Goal: Task Accomplishment & Management: Manage account settings

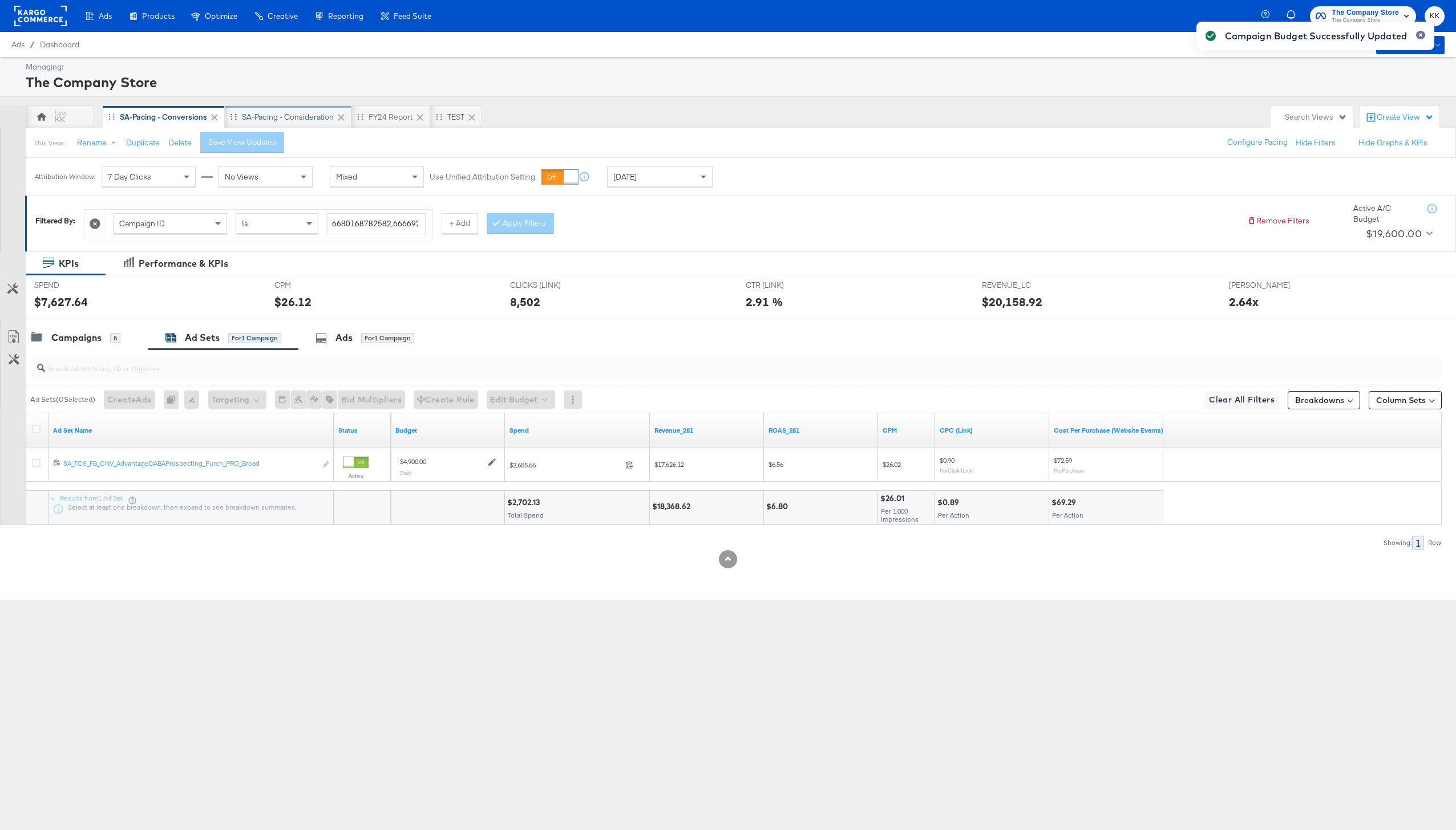
click at [270, 126] on div "SA-Pacing - Consideration" at bounding box center [288, 117] width 126 height 23
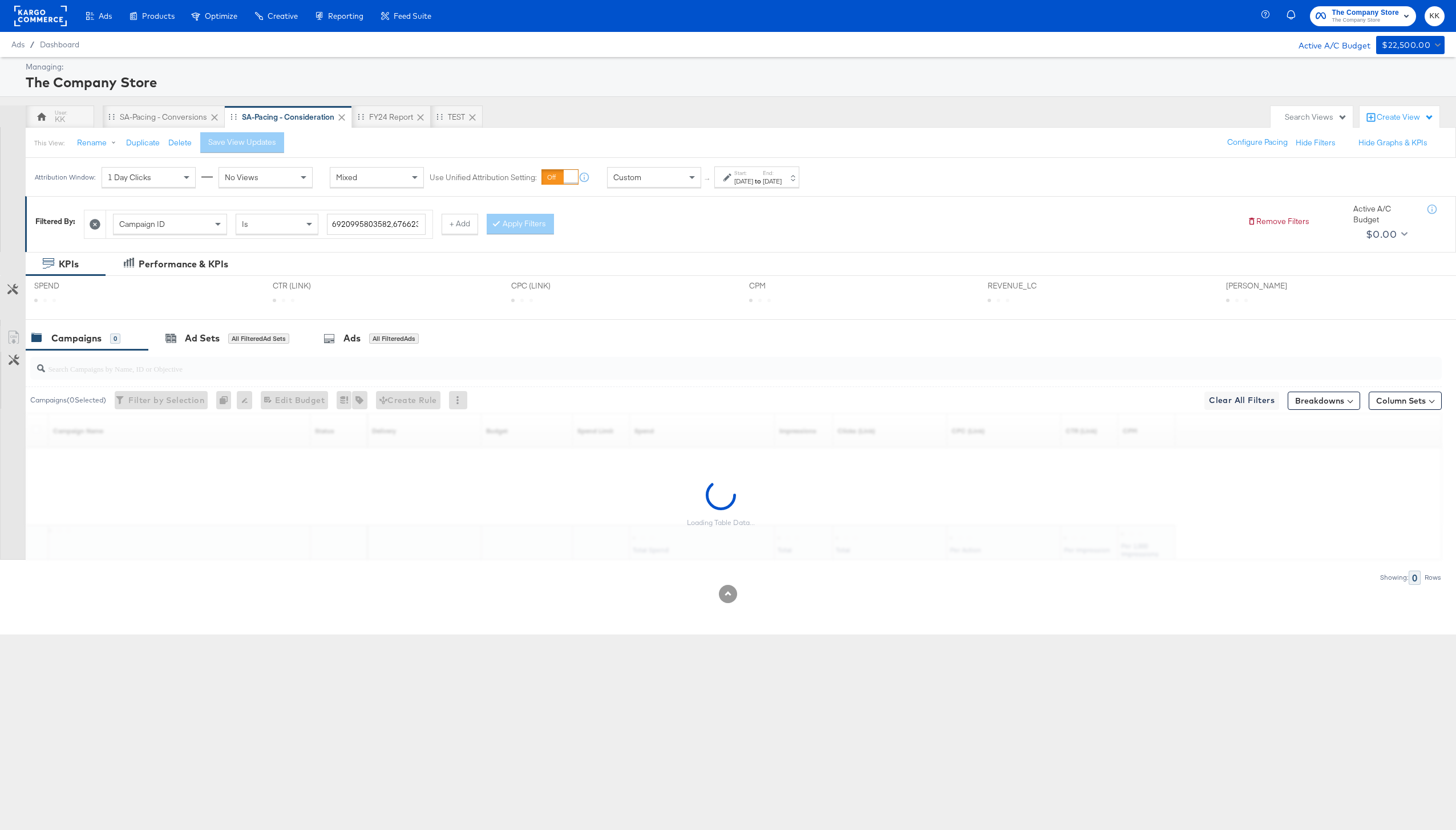
click at [141, 128] on div "This View: Rename Duplicate Delete Save View Updates Configure Pacing Hide Filt…" at bounding box center [740, 142] width 1431 height 30
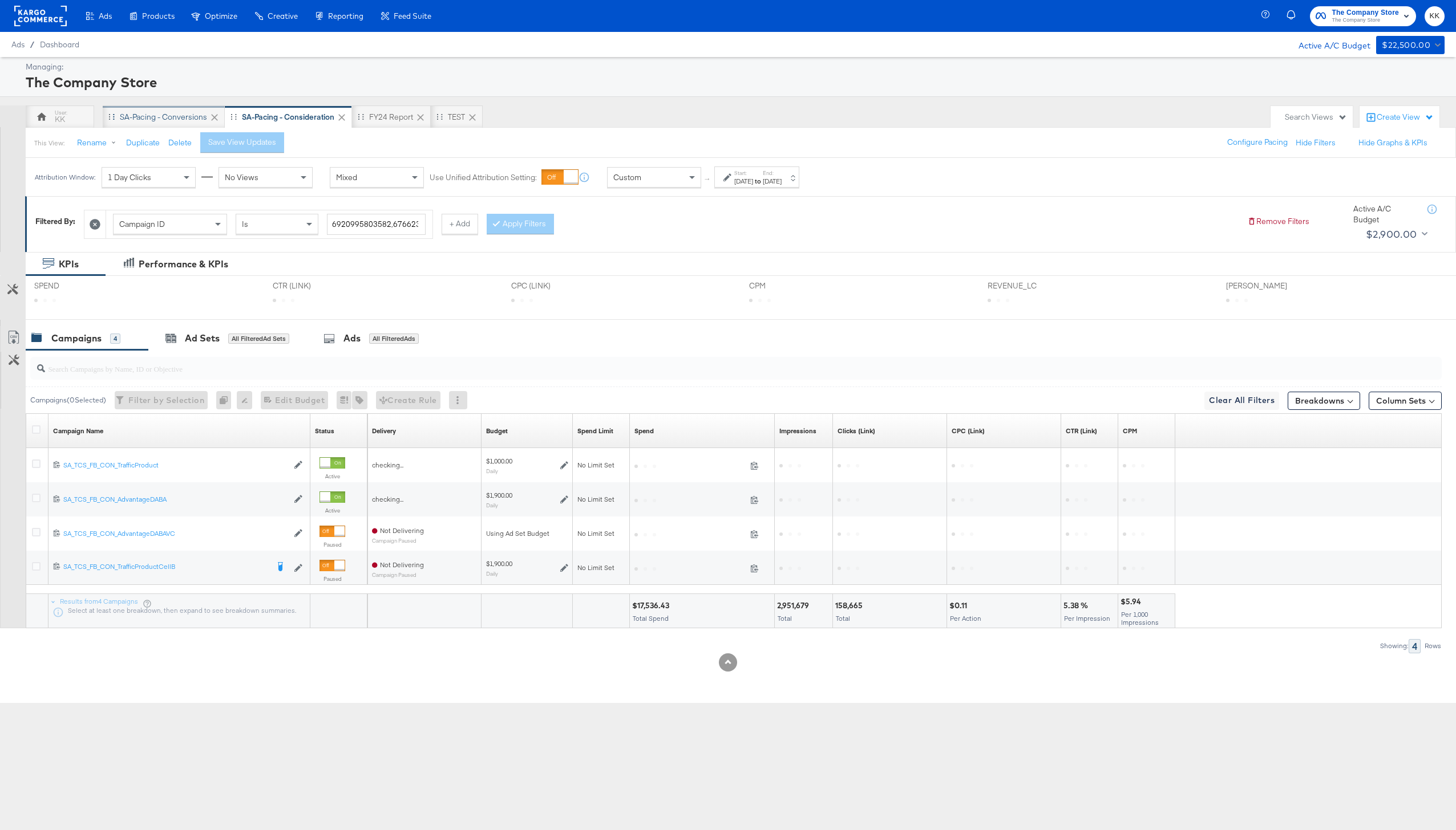
click at [141, 115] on div "SA-Pacing - Conversions" at bounding box center [163, 117] width 87 height 11
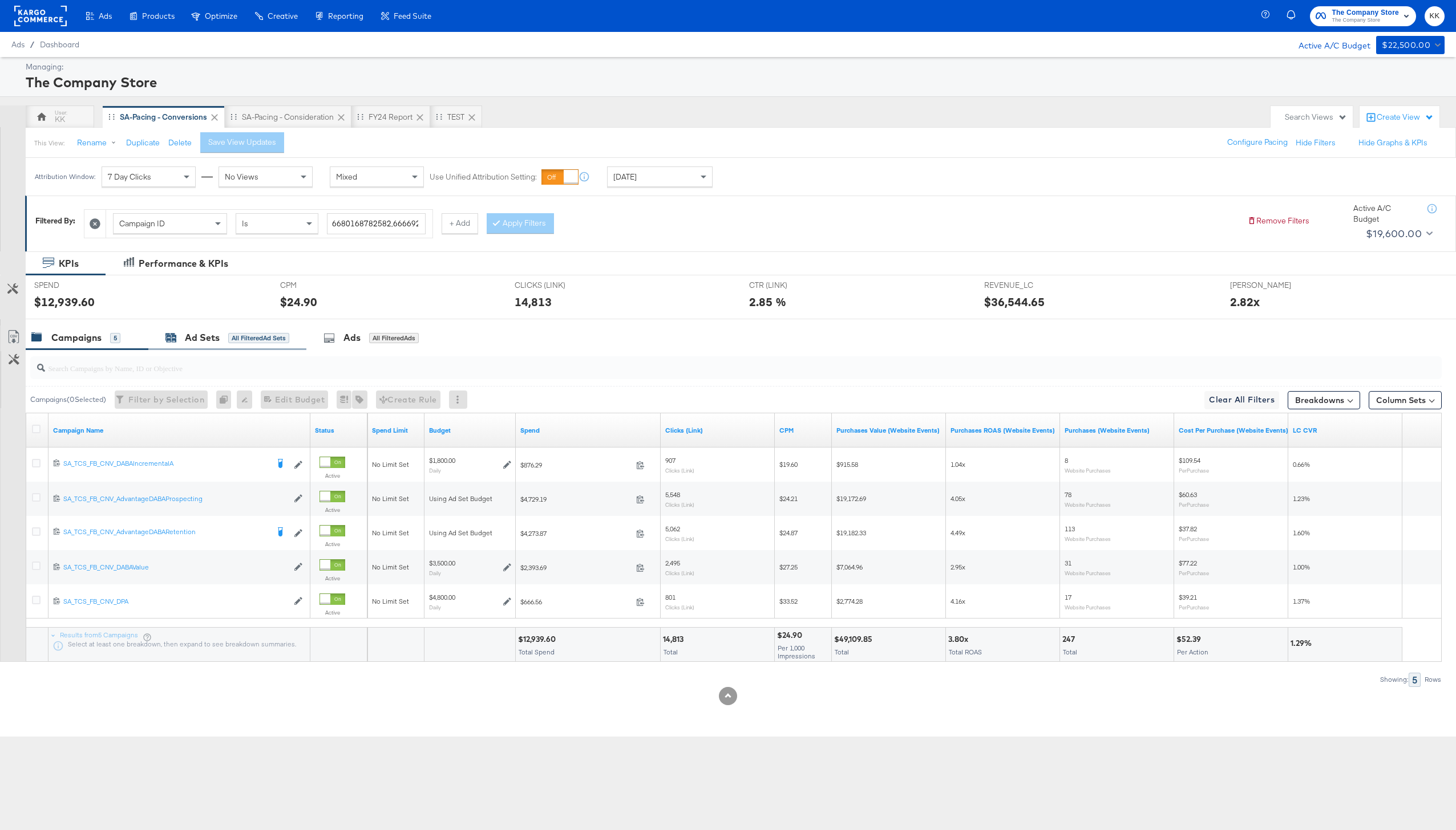
click at [246, 338] on div "All Filtered Ad Sets" at bounding box center [259, 338] width 61 height 10
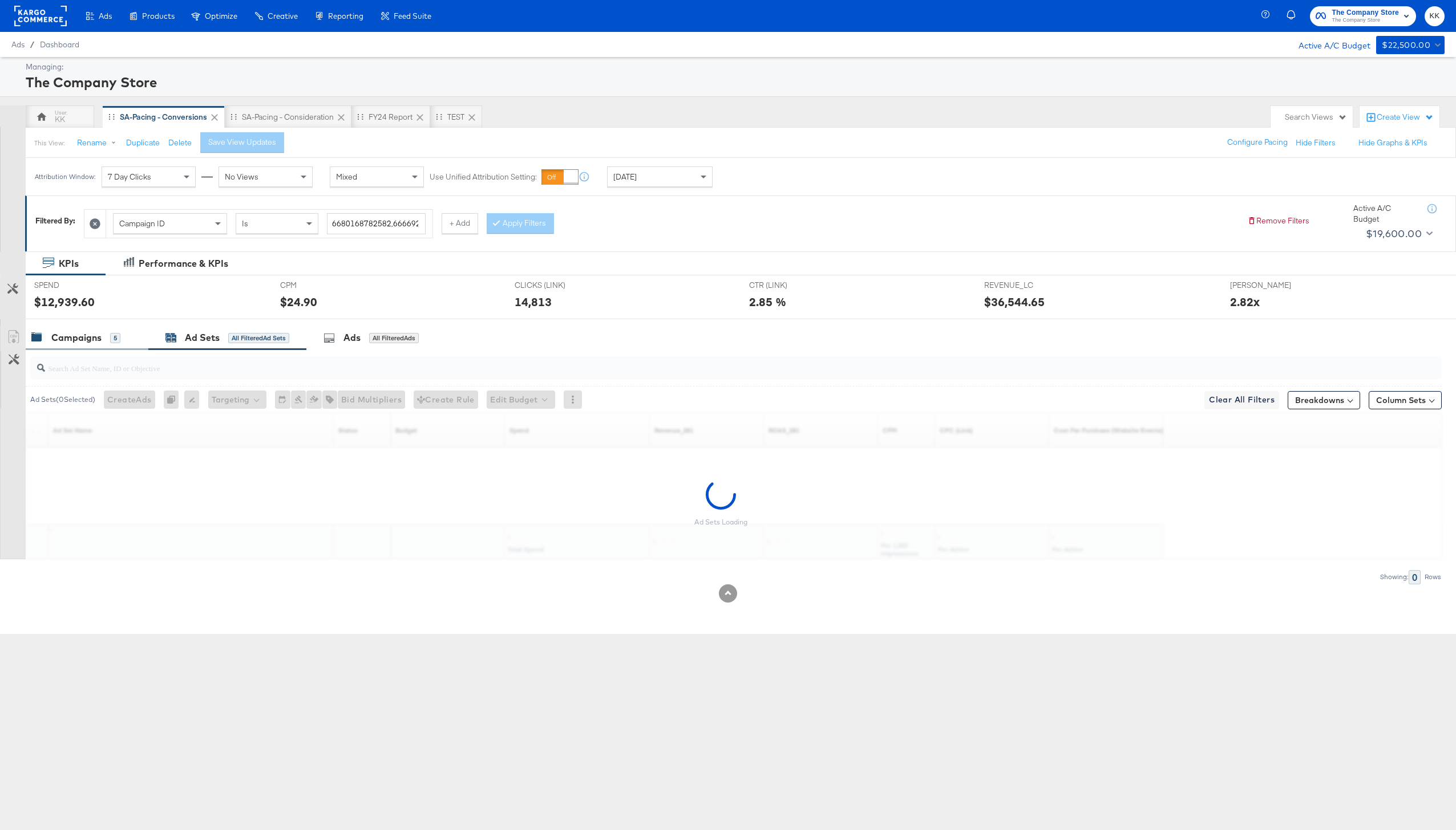
click at [74, 347] on div "Campaigns 5" at bounding box center [87, 338] width 123 height 25
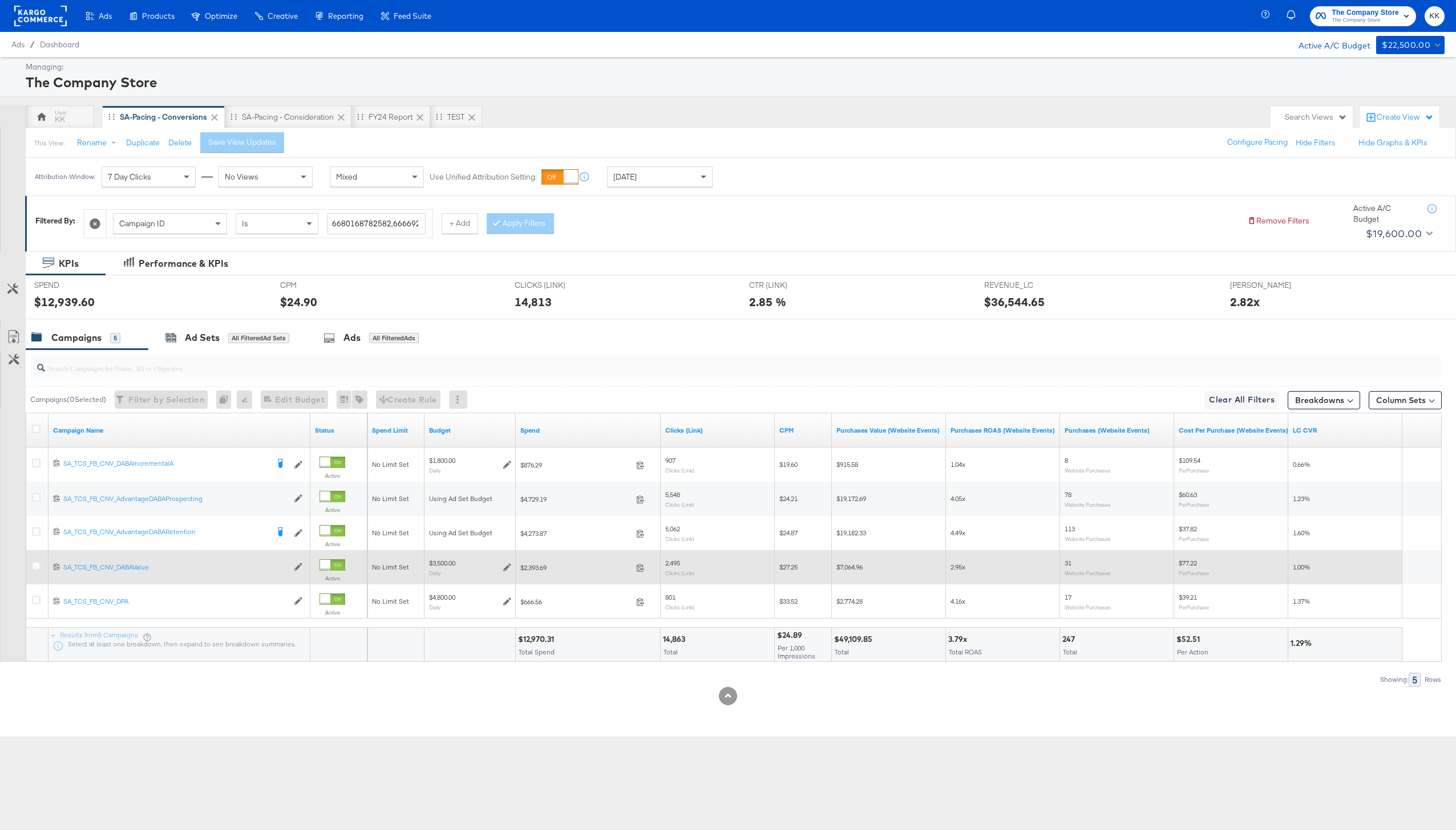
click at [31, 567] on div at bounding box center [38, 567] width 21 height 21
click at [34, 567] on icon at bounding box center [36, 566] width 9 height 9
click at [0, 0] on input "checkbox" at bounding box center [0, 0] width 0 height 0
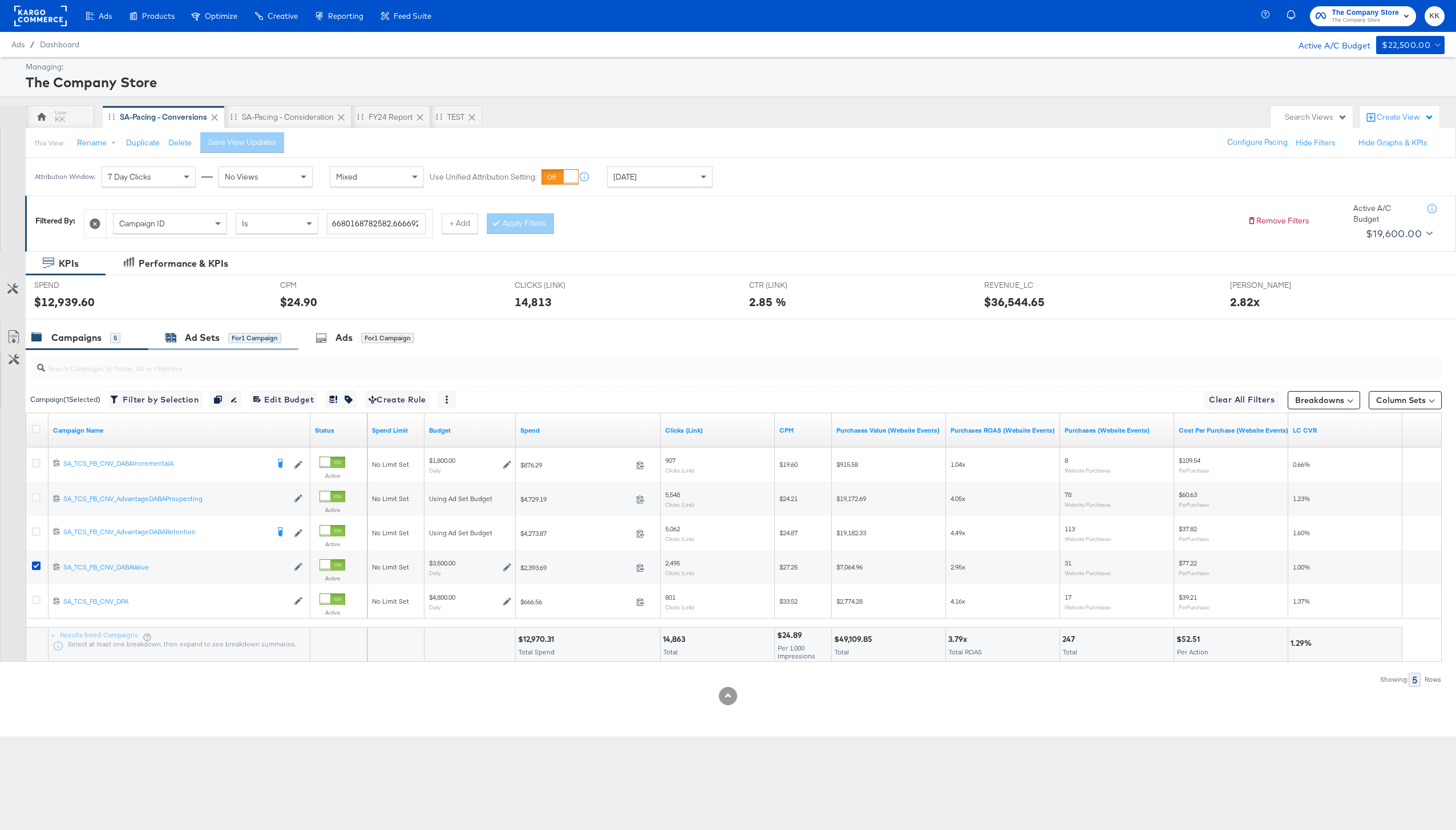
click at [240, 341] on div "for 1 Campaign" at bounding box center [254, 338] width 53 height 10
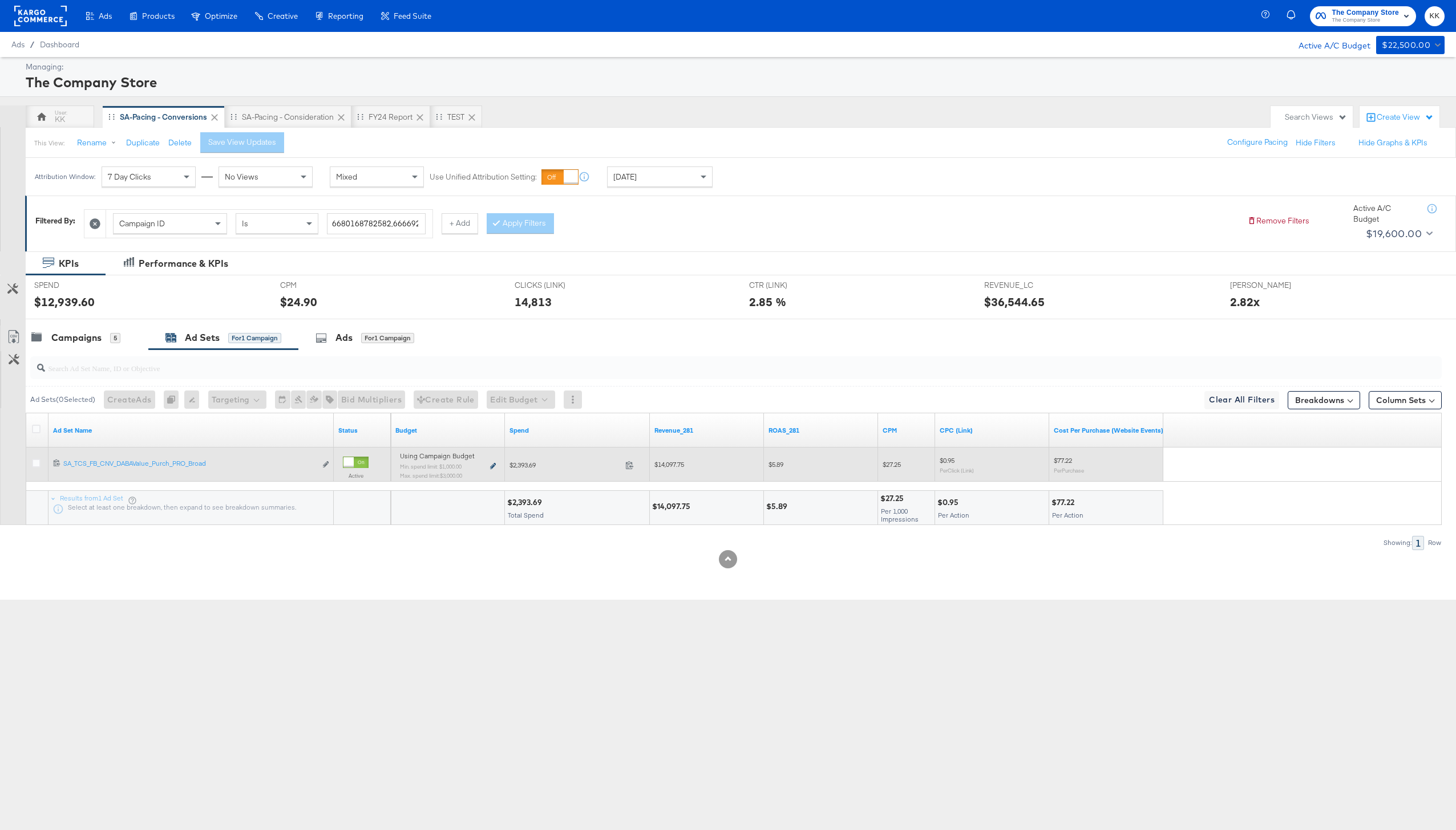
click at [492, 468] on icon at bounding box center [493, 466] width 6 height 6
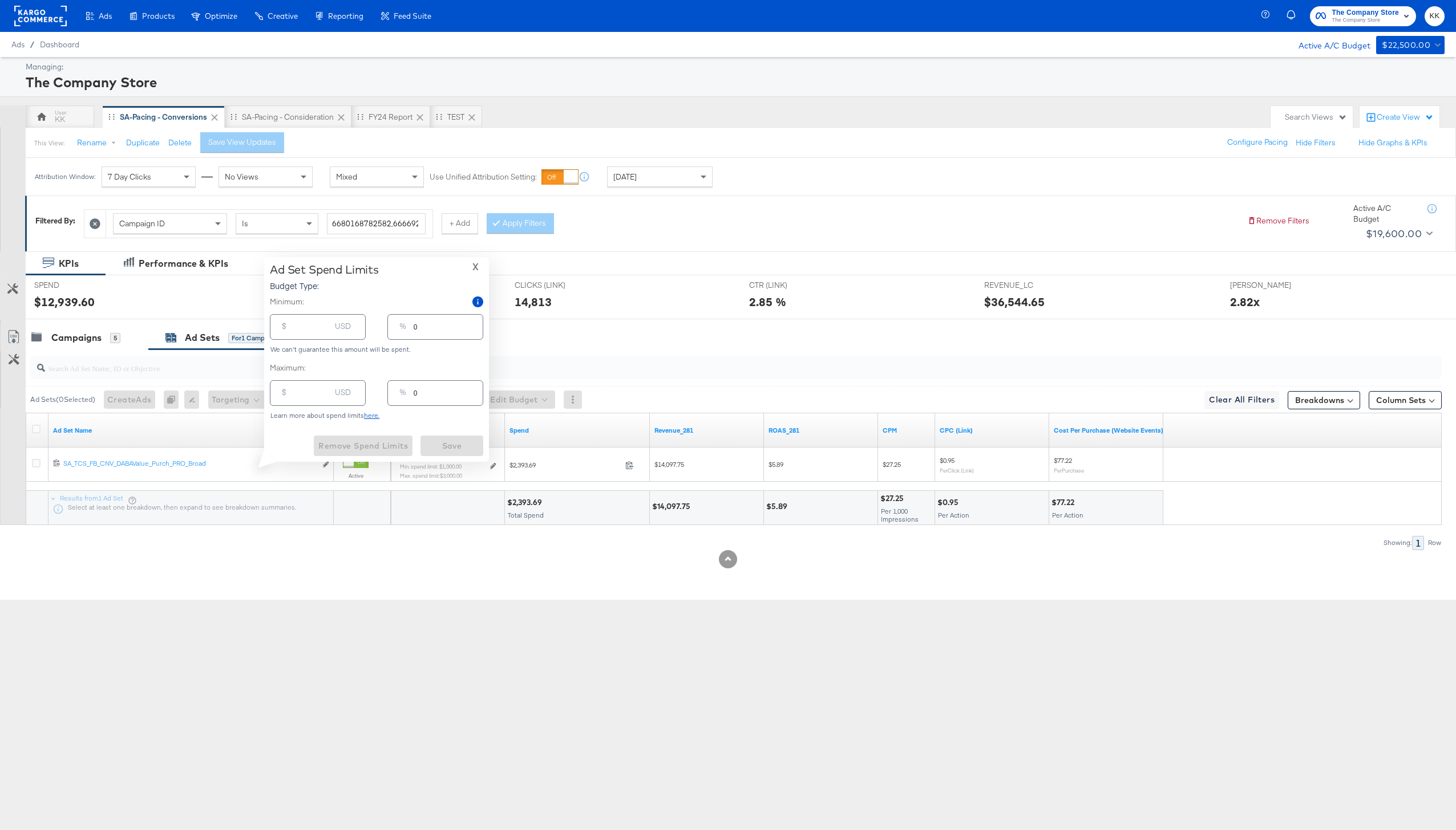
type input "1000.00"
type input "29"
type input "3000.00"
type input "86"
drag, startPoint x: 301, startPoint y: 395, endPoint x: 283, endPoint y: 395, distance: 18.0
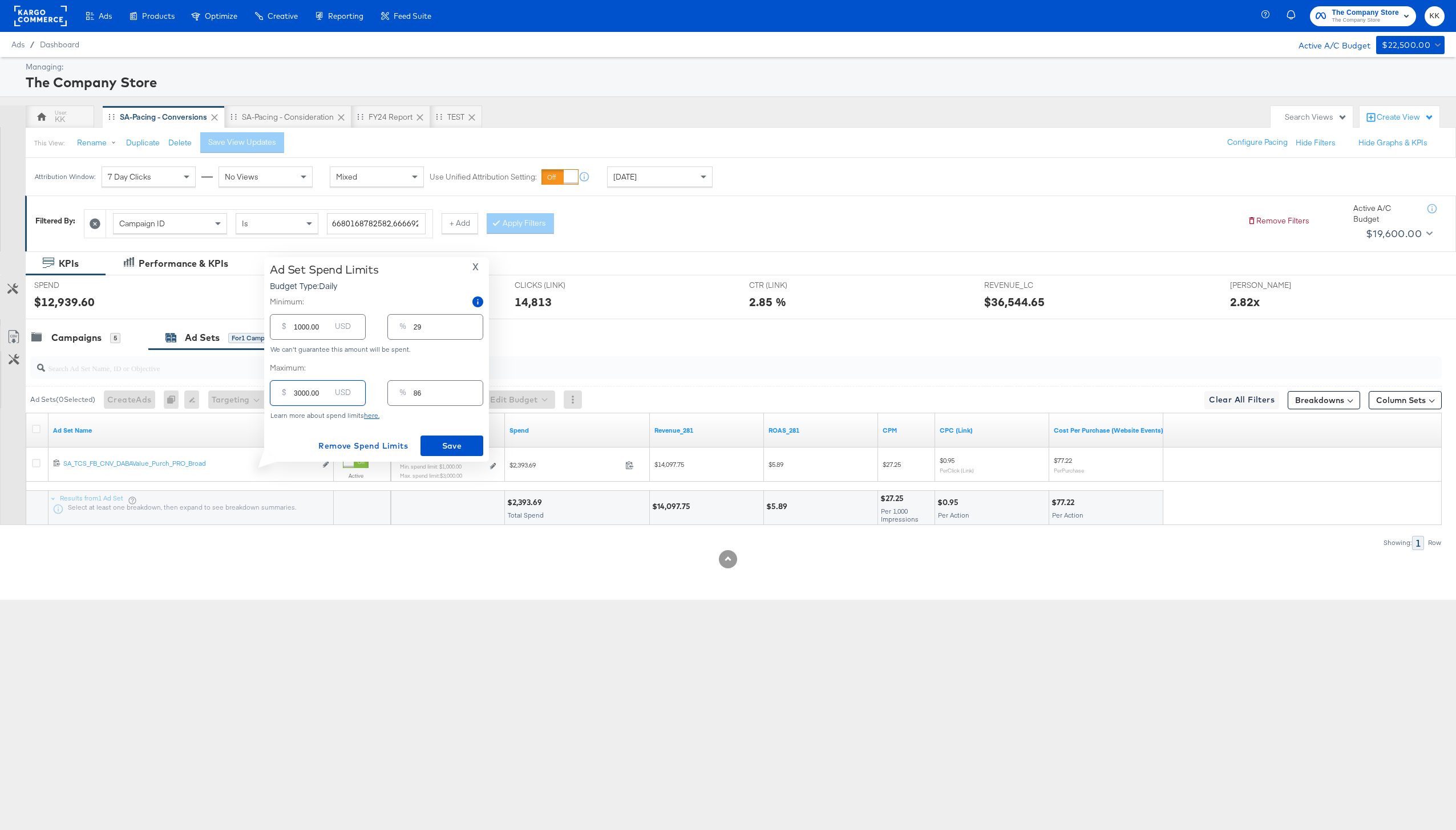
click at [283, 395] on div "$ 3000.00 USD" at bounding box center [318, 393] width 96 height 26
type input "200.00"
type input "6"
type input "2800.00"
type input "80"
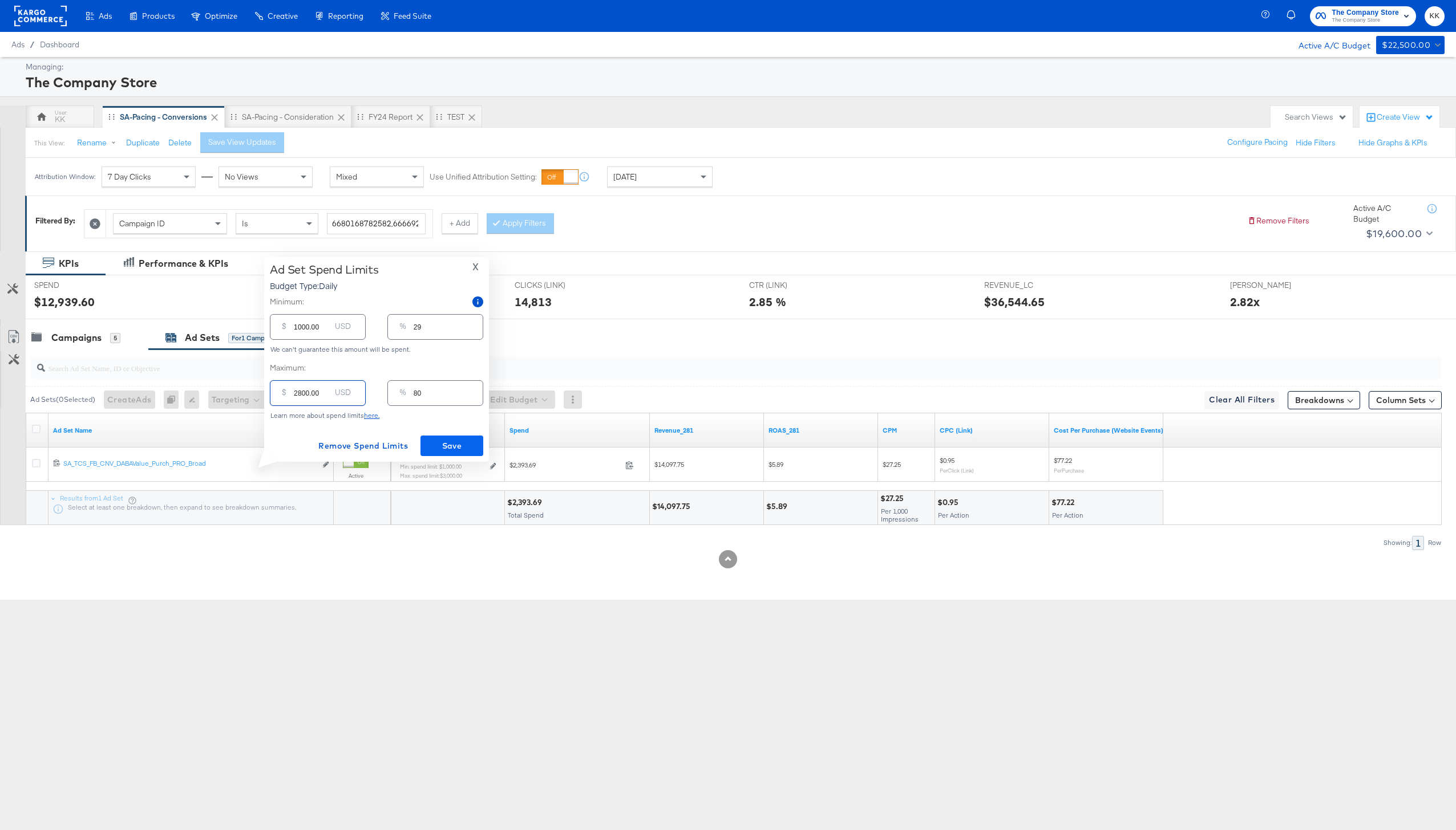
type input "2800.00"
click at [459, 445] on span "Save" at bounding box center [452, 445] width 54 height 14
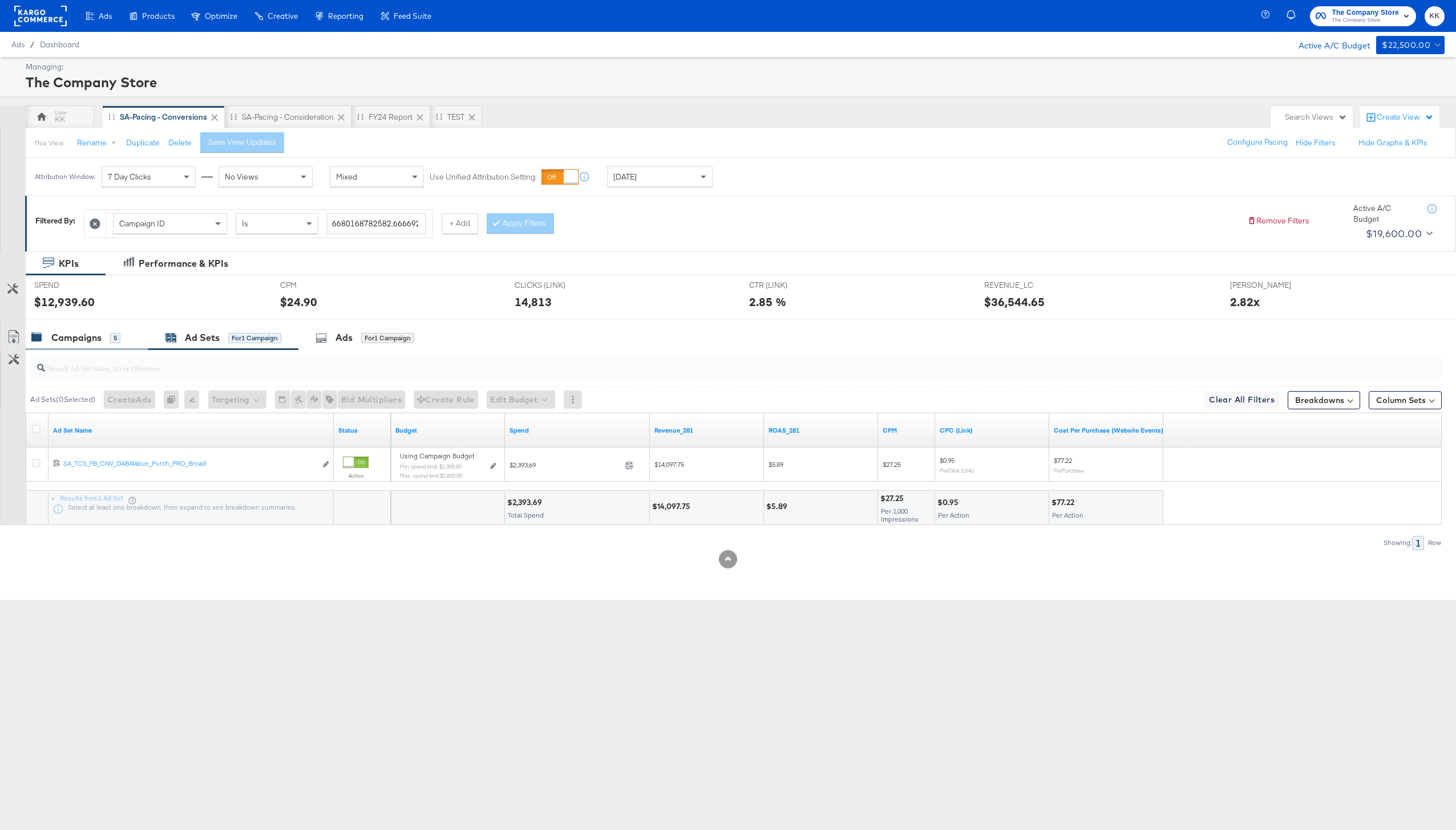
click at [73, 350] on div "Campaigns 5" at bounding box center [87, 338] width 123 height 25
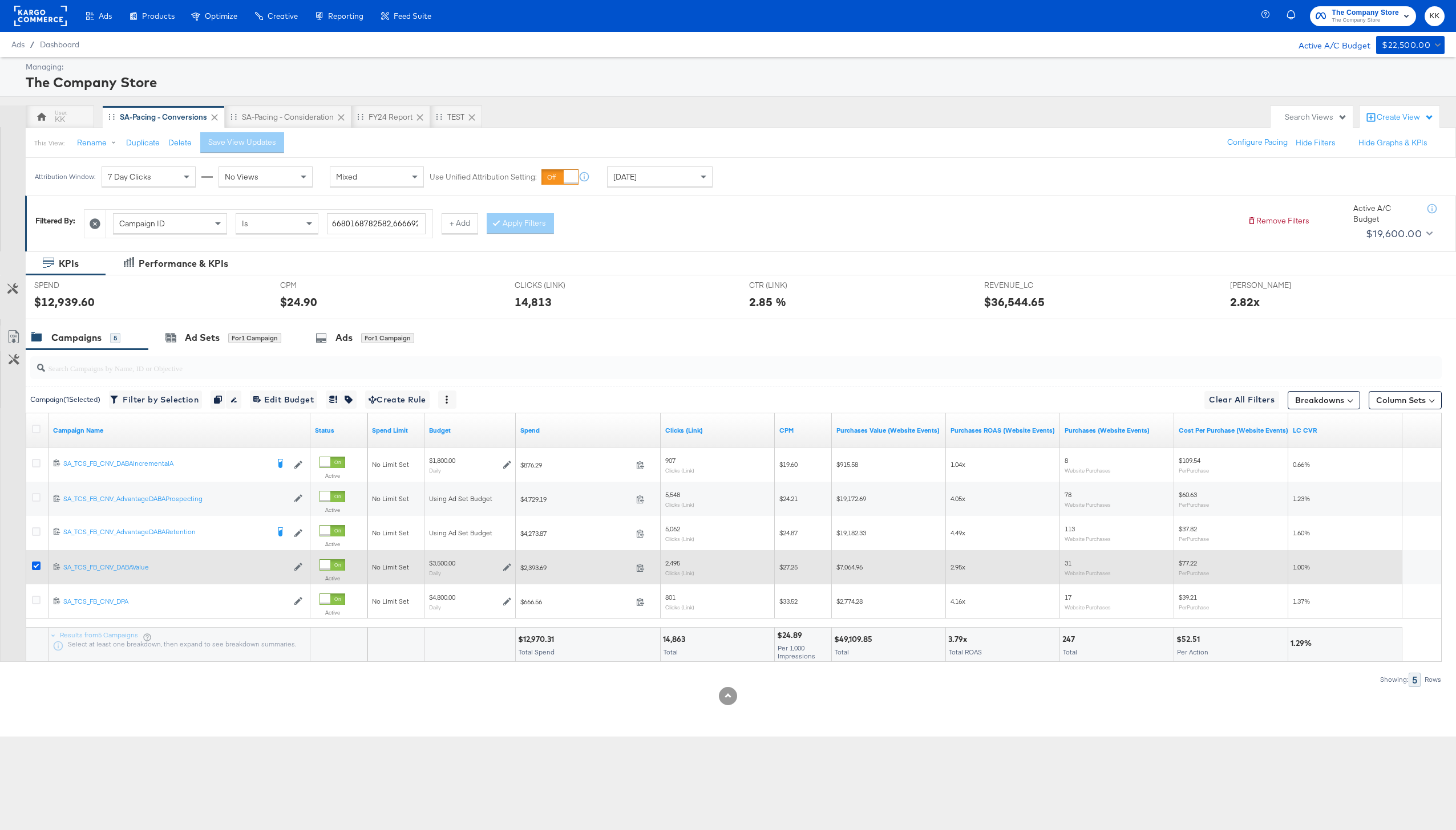
click at [36, 569] on icon at bounding box center [36, 566] width 9 height 9
click at [0, 0] on input "checkbox" at bounding box center [0, 0] width 0 height 0
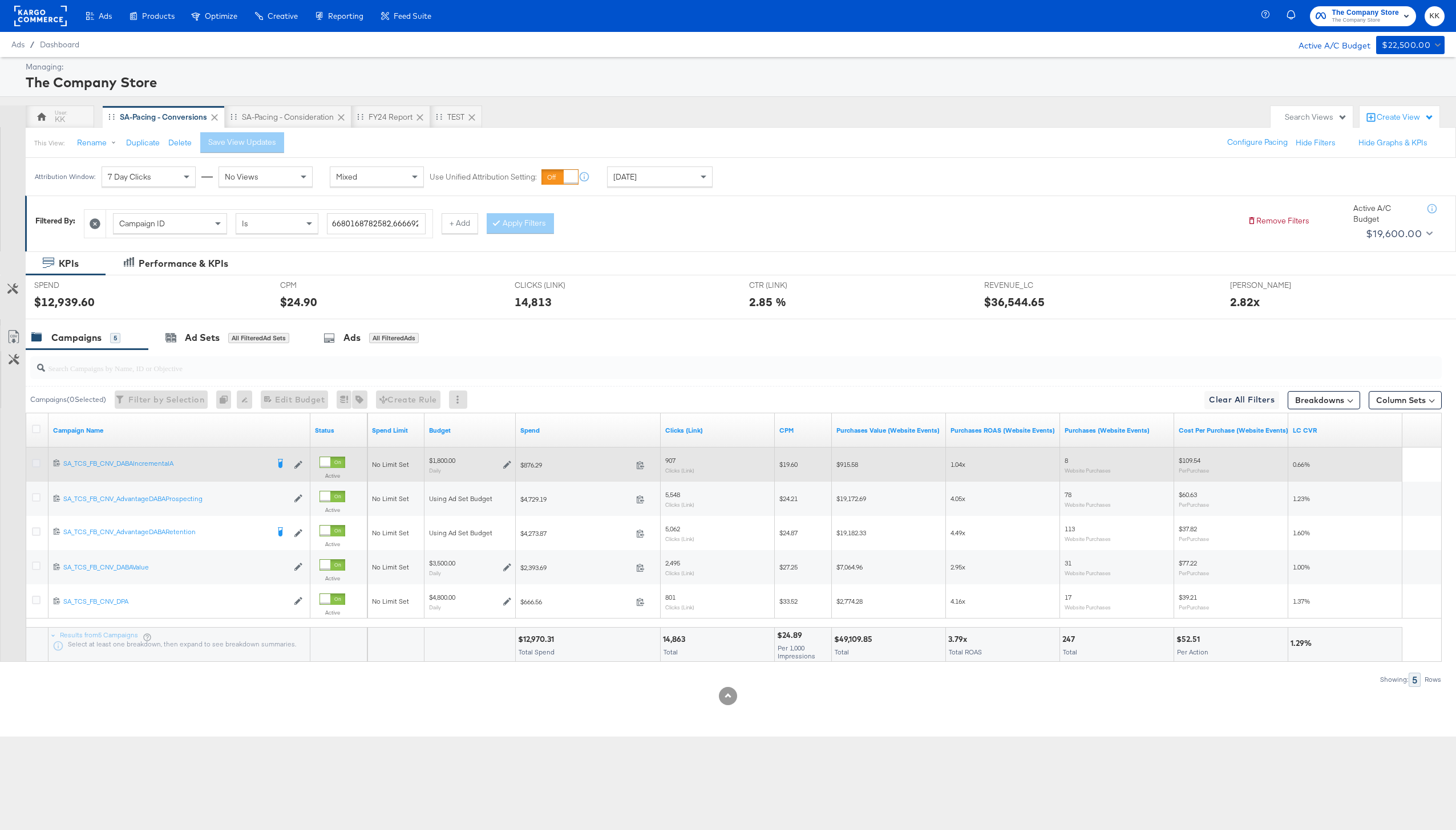
click at [33, 460] on icon at bounding box center [36, 463] width 9 height 9
click at [0, 0] on input "checkbox" at bounding box center [0, 0] width 0 height 0
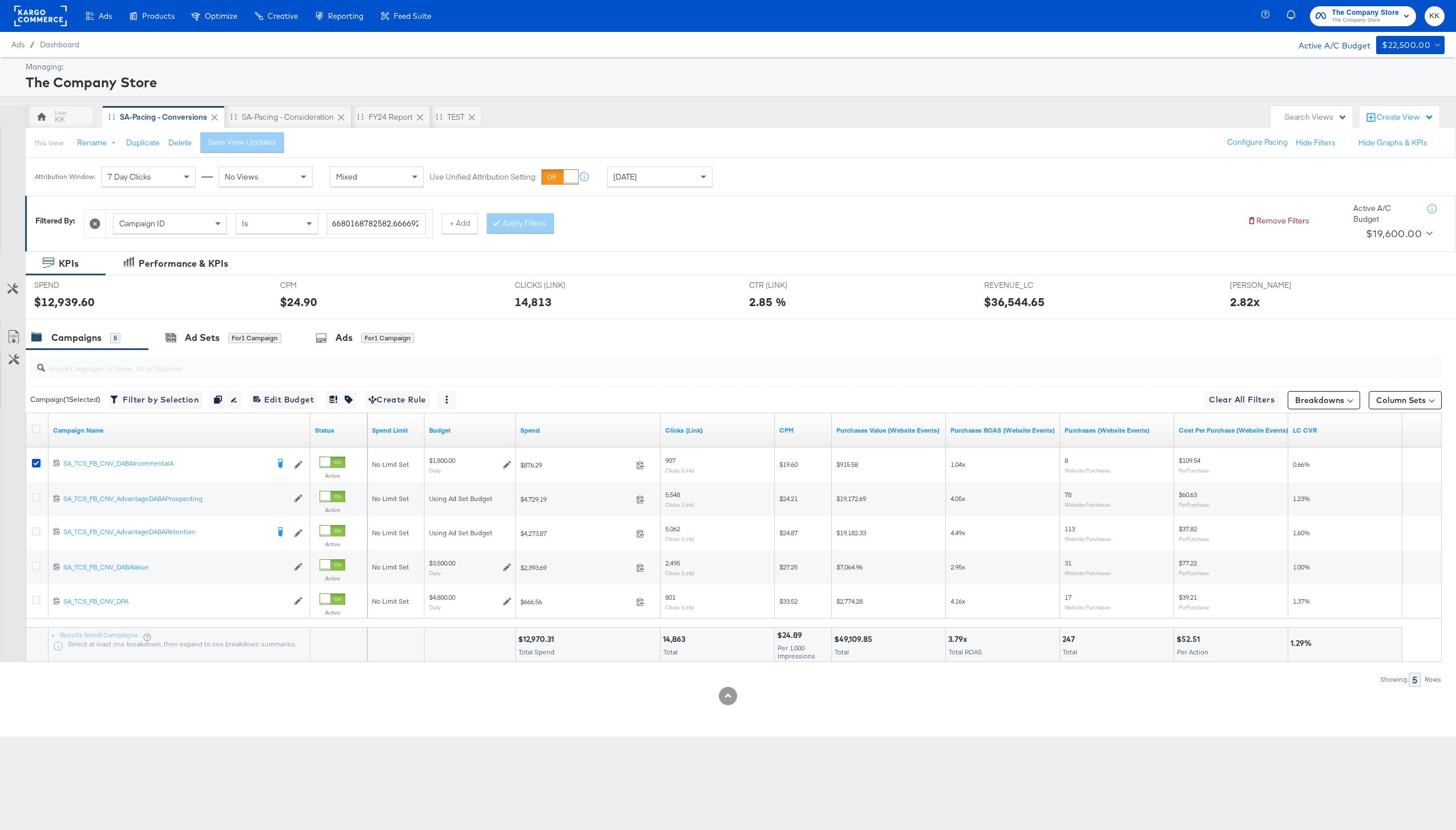
click at [190, 324] on div at bounding box center [728, 324] width 1456 height 9
click at [224, 336] on div "Ad Sets for 1 Campaign" at bounding box center [223, 338] width 116 height 13
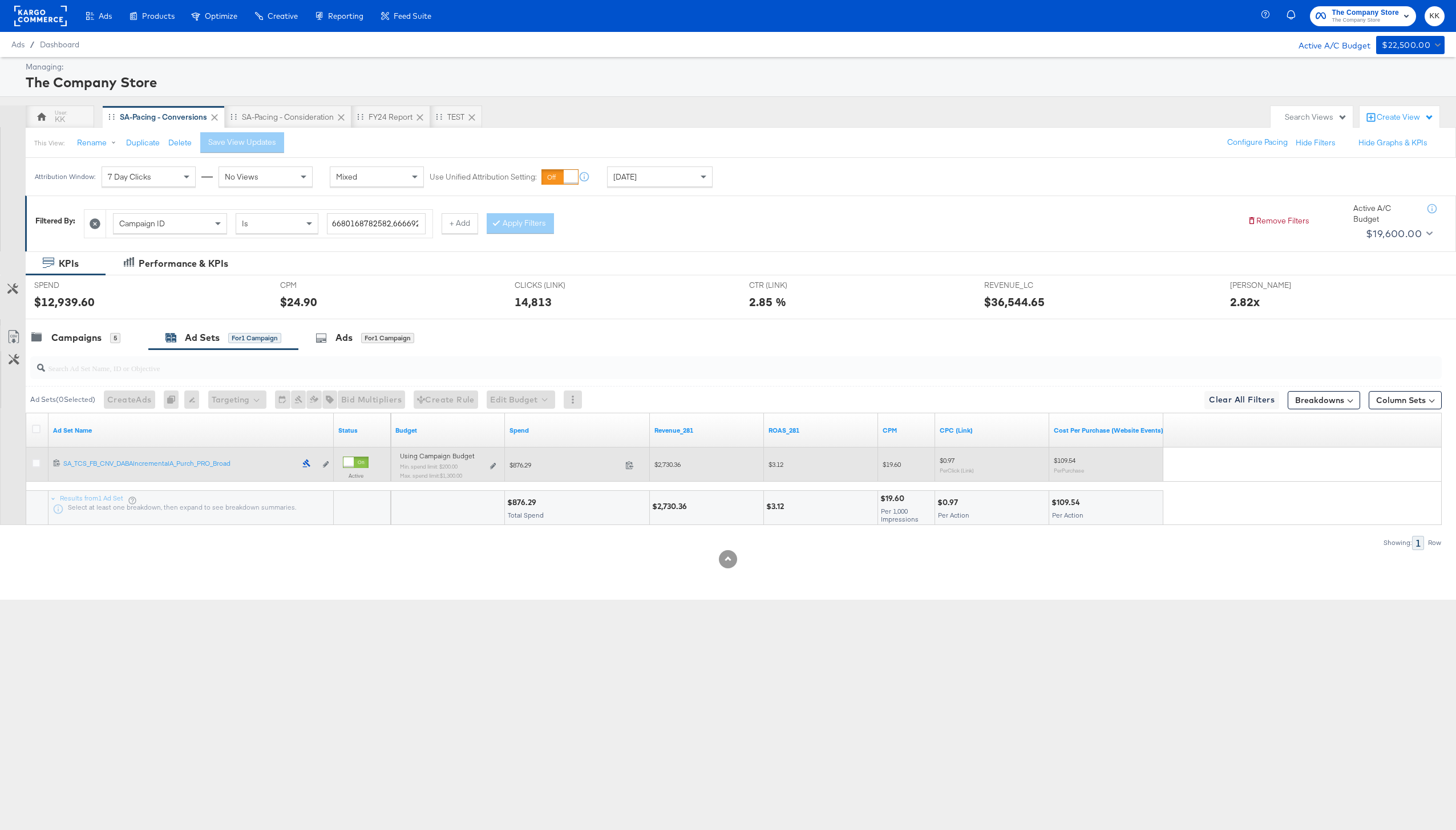
click at [488, 468] on div "Using Campaign Budget Min. spend limit: $200.00 Max. spend limit : $1,300.00 Ed…" at bounding box center [447, 470] width 96 height 27
click at [495, 461] on div "Using Campaign Budget Min. spend limit: $200.00 Max. spend limit : $1,300.00 Ed…" at bounding box center [447, 470] width 96 height 27
click at [495, 464] on icon at bounding box center [493, 466] width 6 height 6
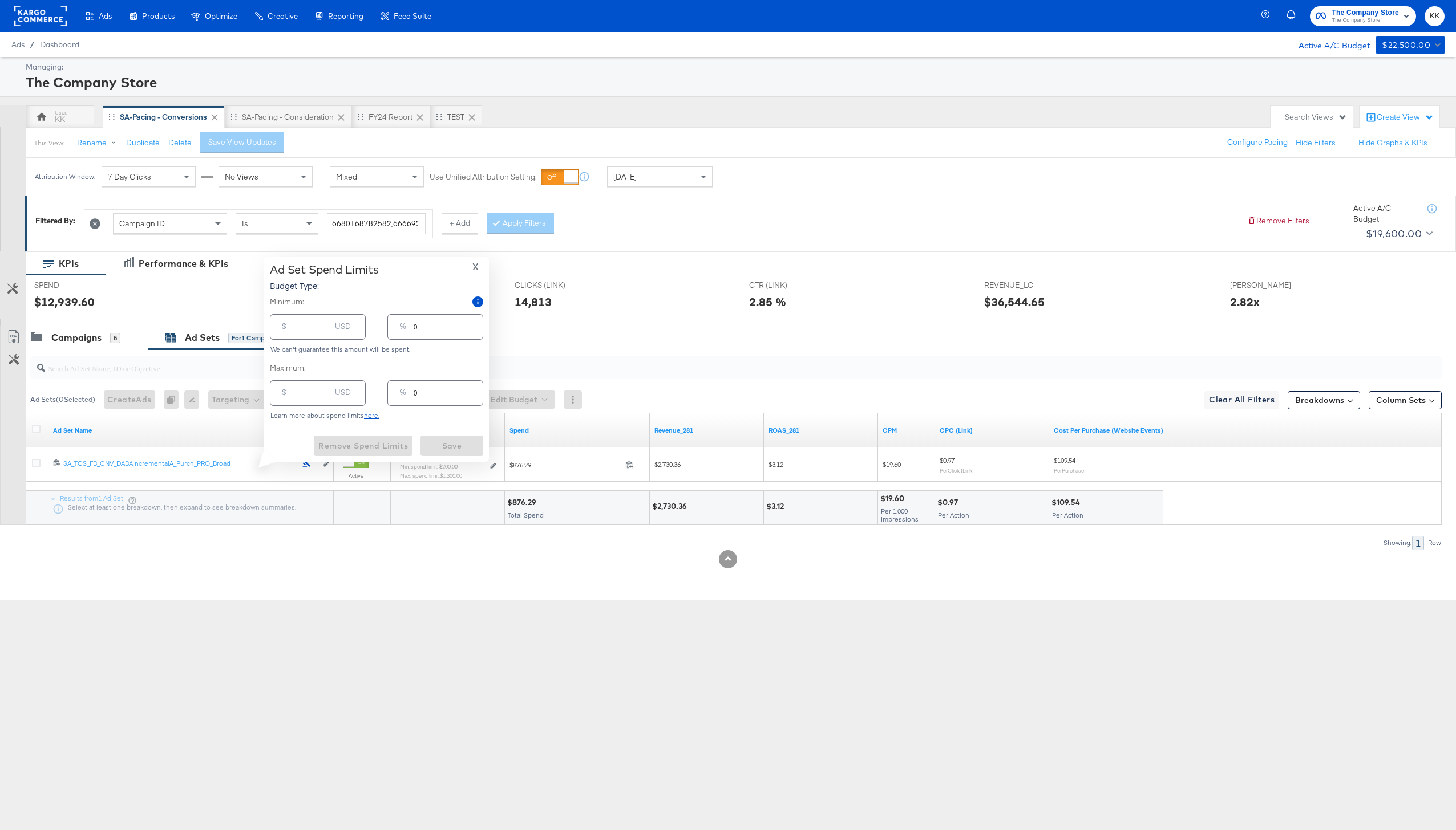
type input "200.00"
type input "11"
type input "1300.00"
type input "72"
click at [302, 395] on input "1300.00" at bounding box center [312, 388] width 36 height 25
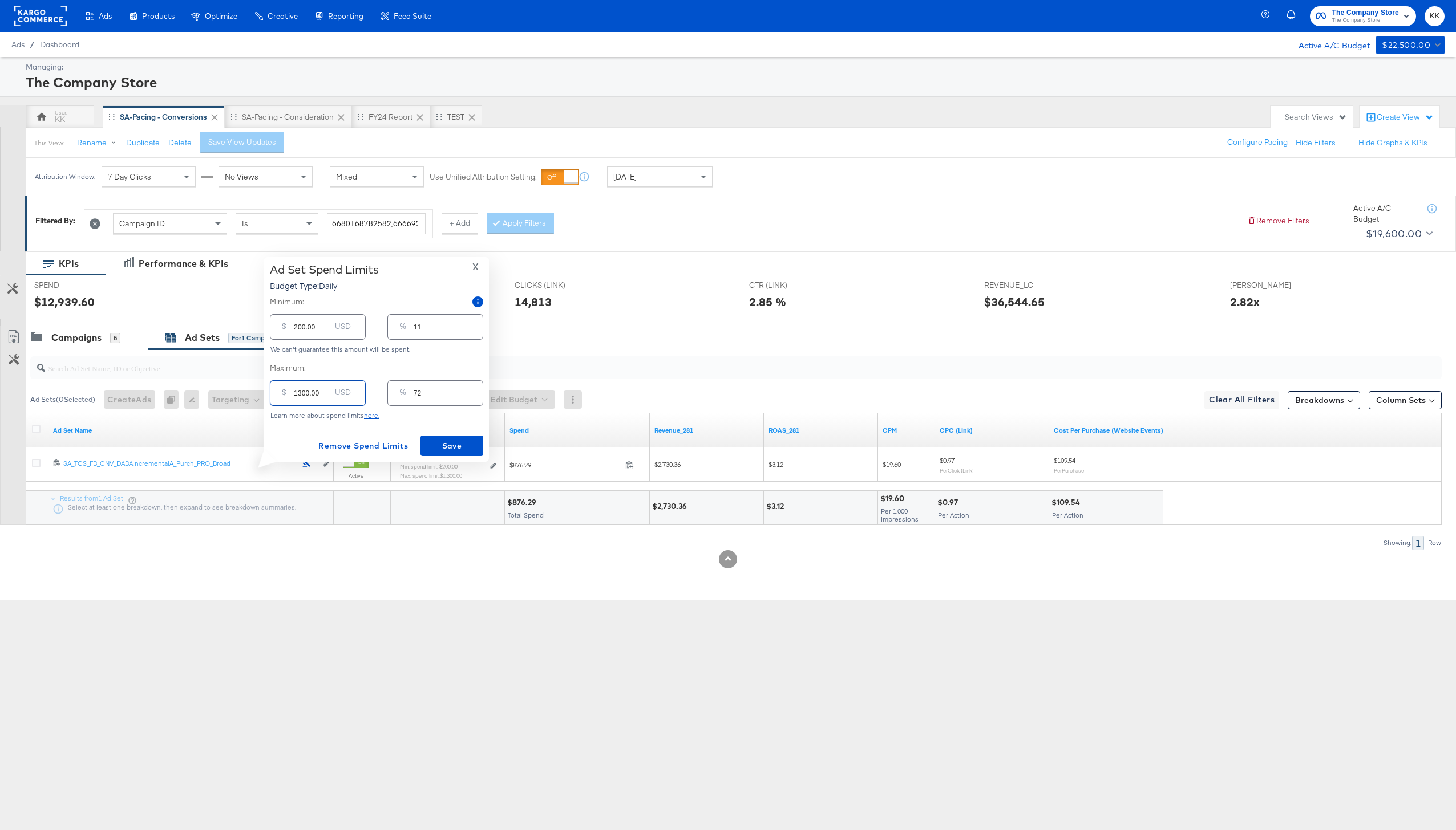
type input "100.00"
type input "6"
type input "1200.00"
type input "67"
type input "1200.00"
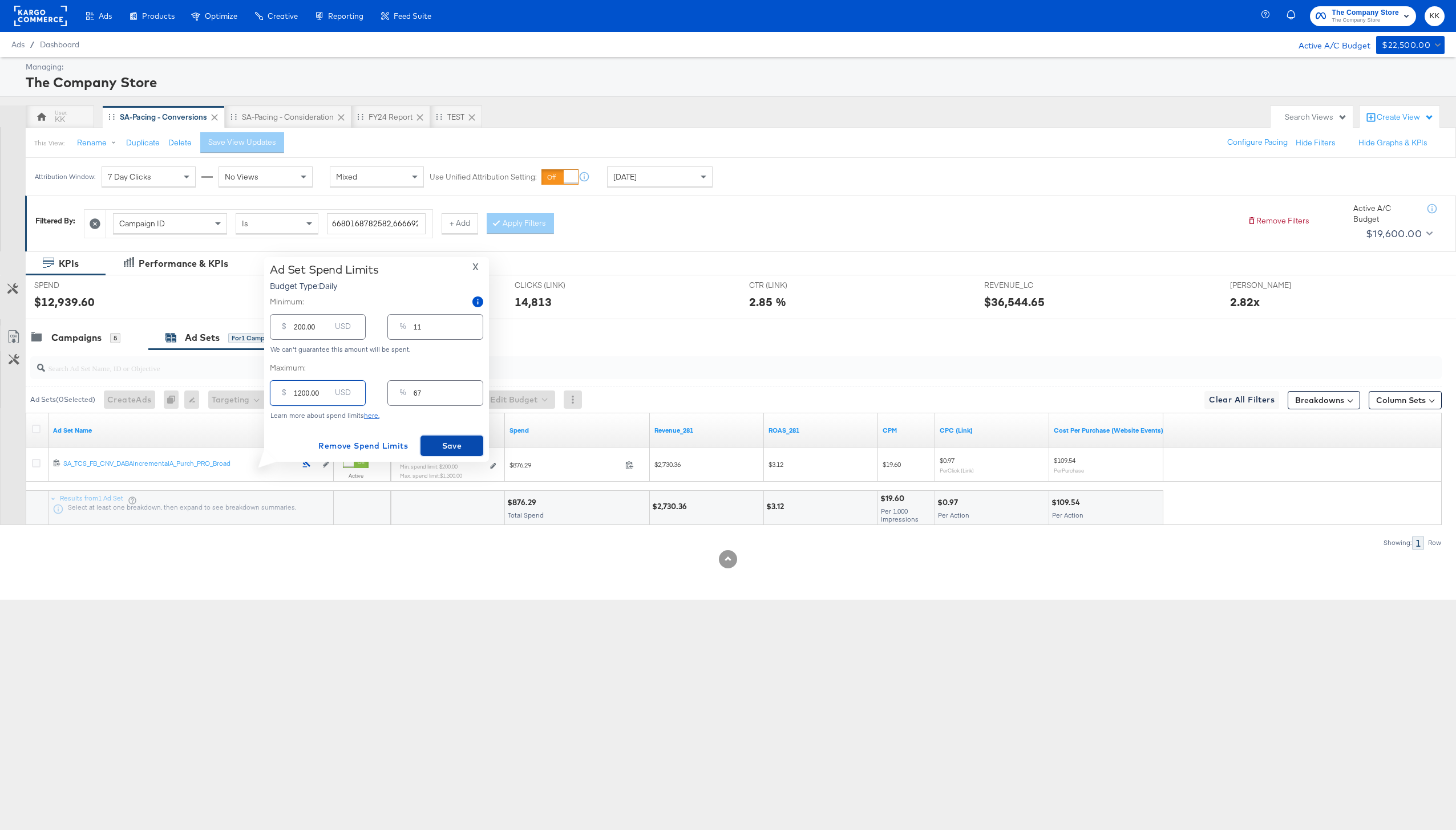
click at [461, 441] on span "Save" at bounding box center [452, 445] width 54 height 14
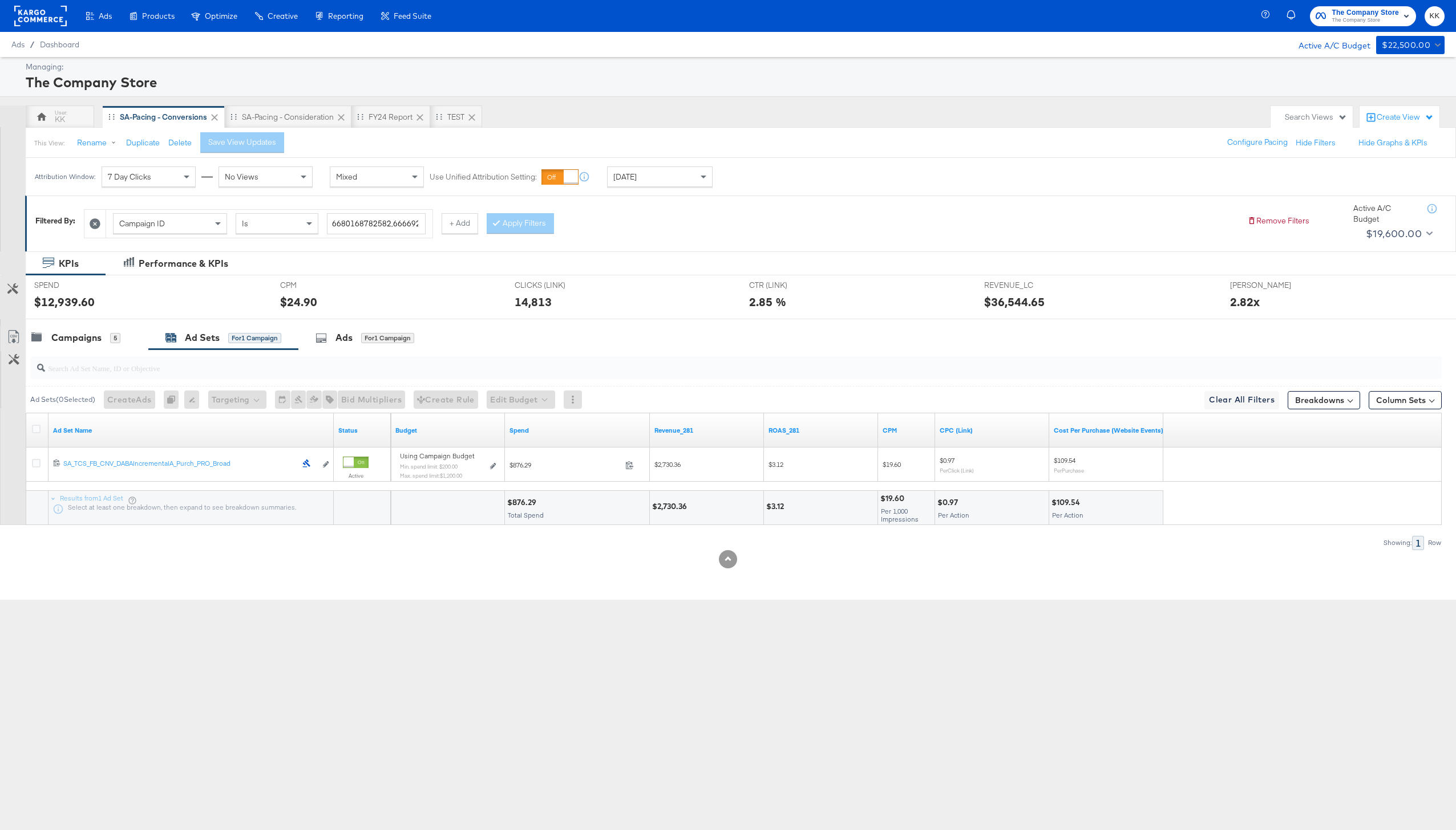
click at [107, 353] on input "search" at bounding box center [677, 364] width 1264 height 22
click at [92, 347] on div "Campaigns 5" at bounding box center [87, 338] width 123 height 25
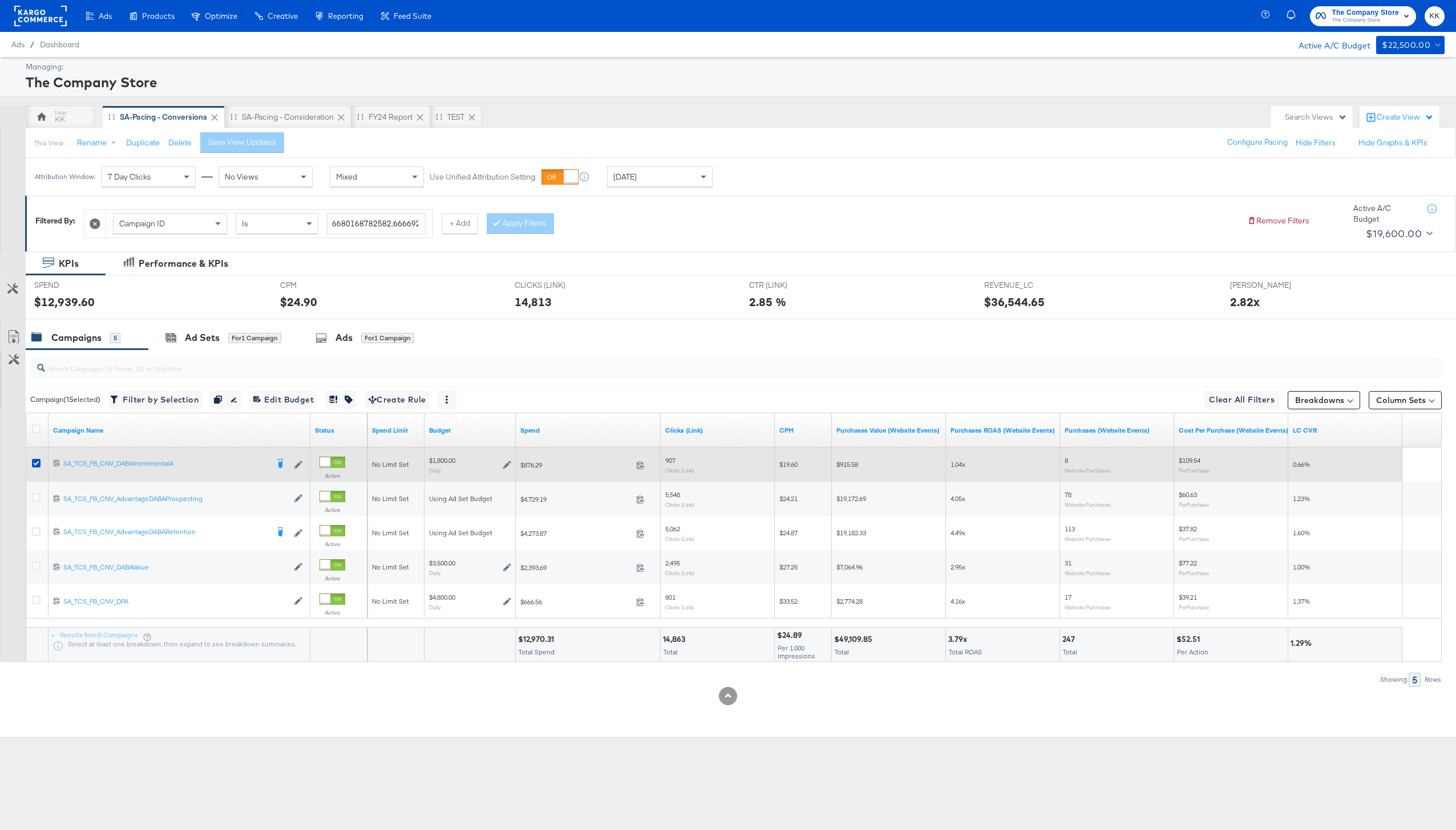
click at [38, 455] on div at bounding box center [38, 465] width 21 height 21
click at [38, 472] on div at bounding box center [38, 465] width 21 height 21
click at [36, 464] on icon at bounding box center [36, 463] width 9 height 9
click at [0, 0] on input "checkbox" at bounding box center [0, 0] width 0 height 0
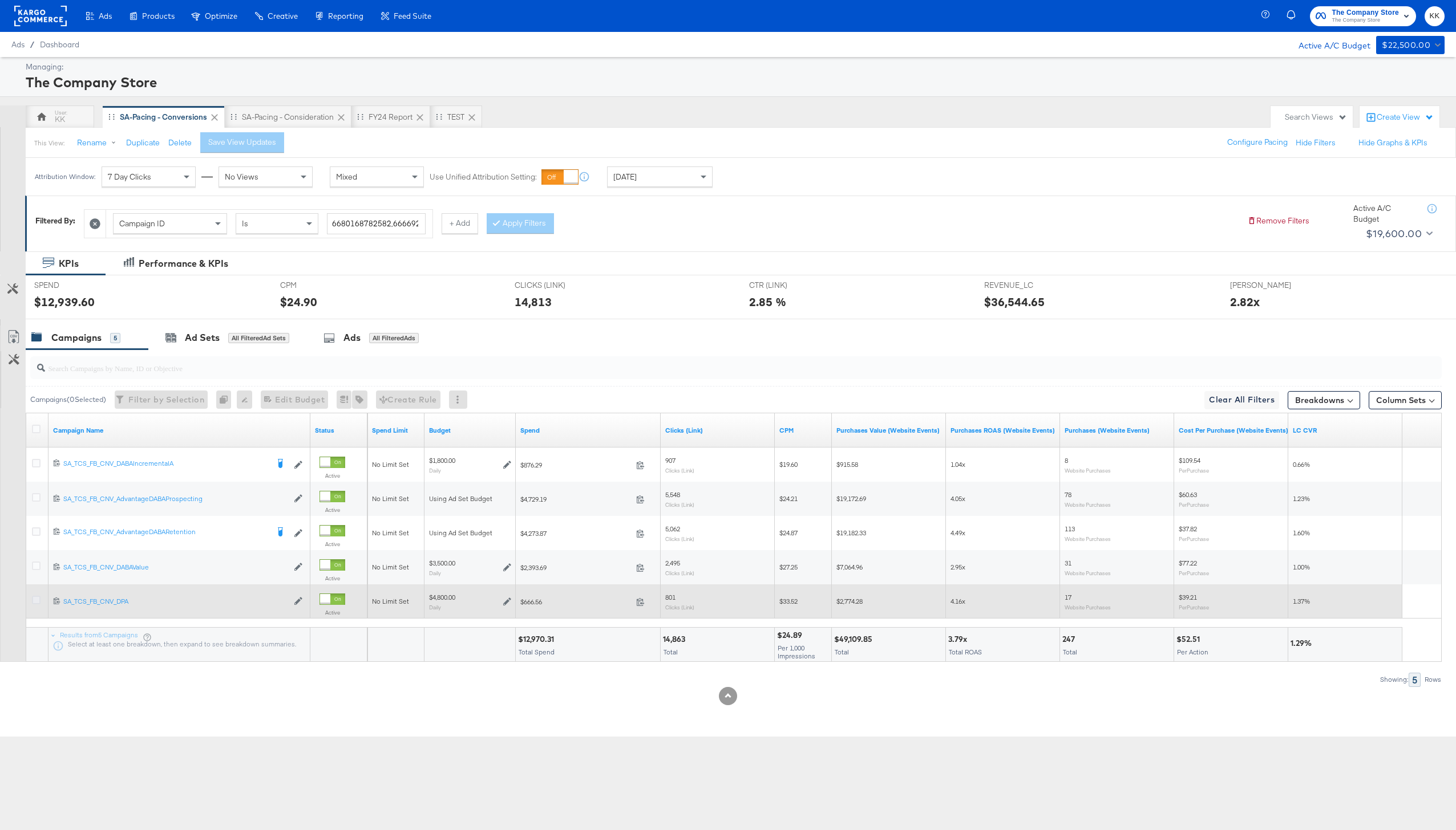
click at [35, 599] on icon at bounding box center [36, 600] width 9 height 9
click at [0, 0] on input "checkbox" at bounding box center [0, 0] width 0 height 0
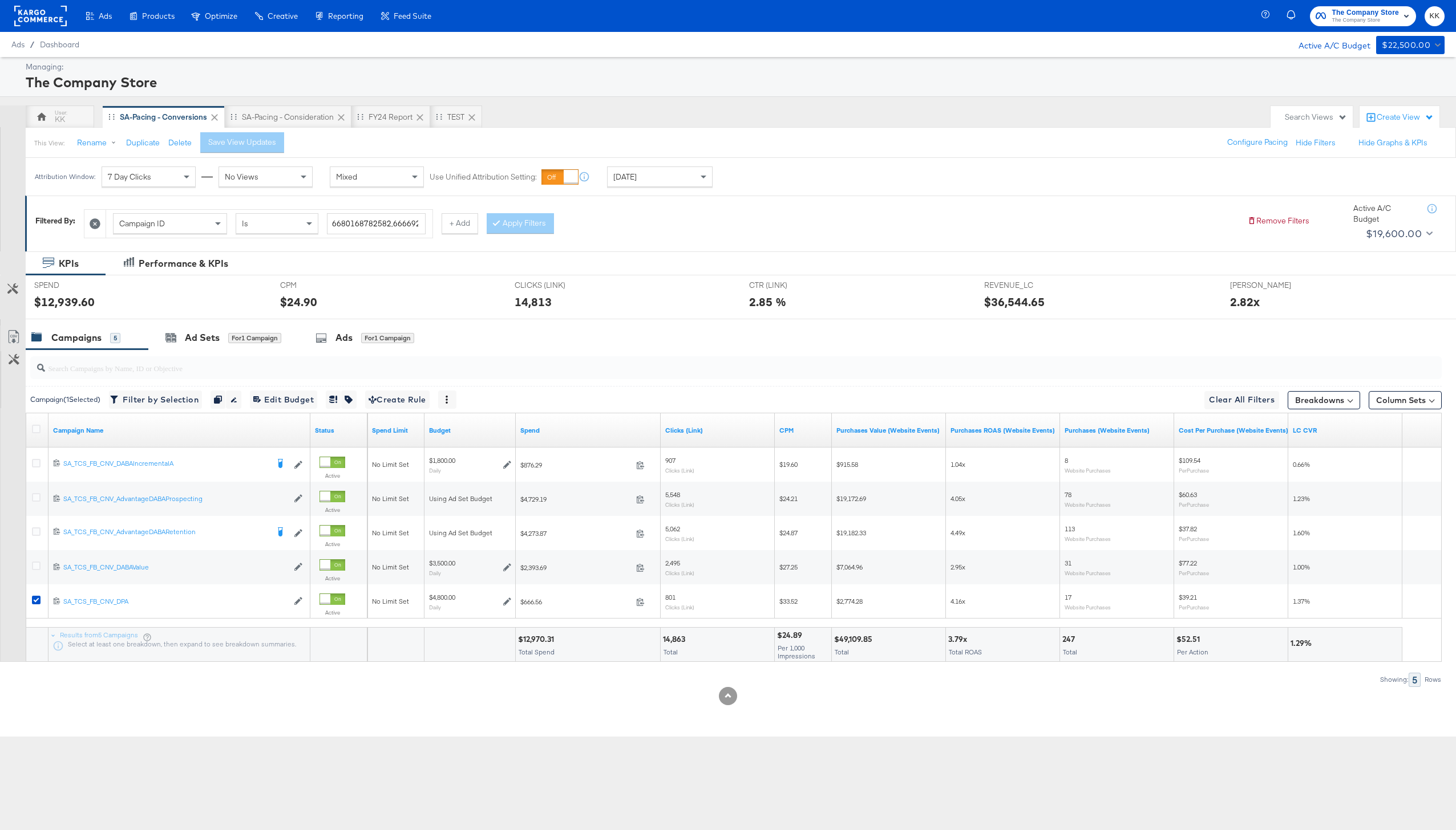
click at [206, 351] on div at bounding box center [734, 367] width 1416 height 36
click at [209, 346] on div "Ad Sets for 1 Campaign" at bounding box center [223, 338] width 150 height 25
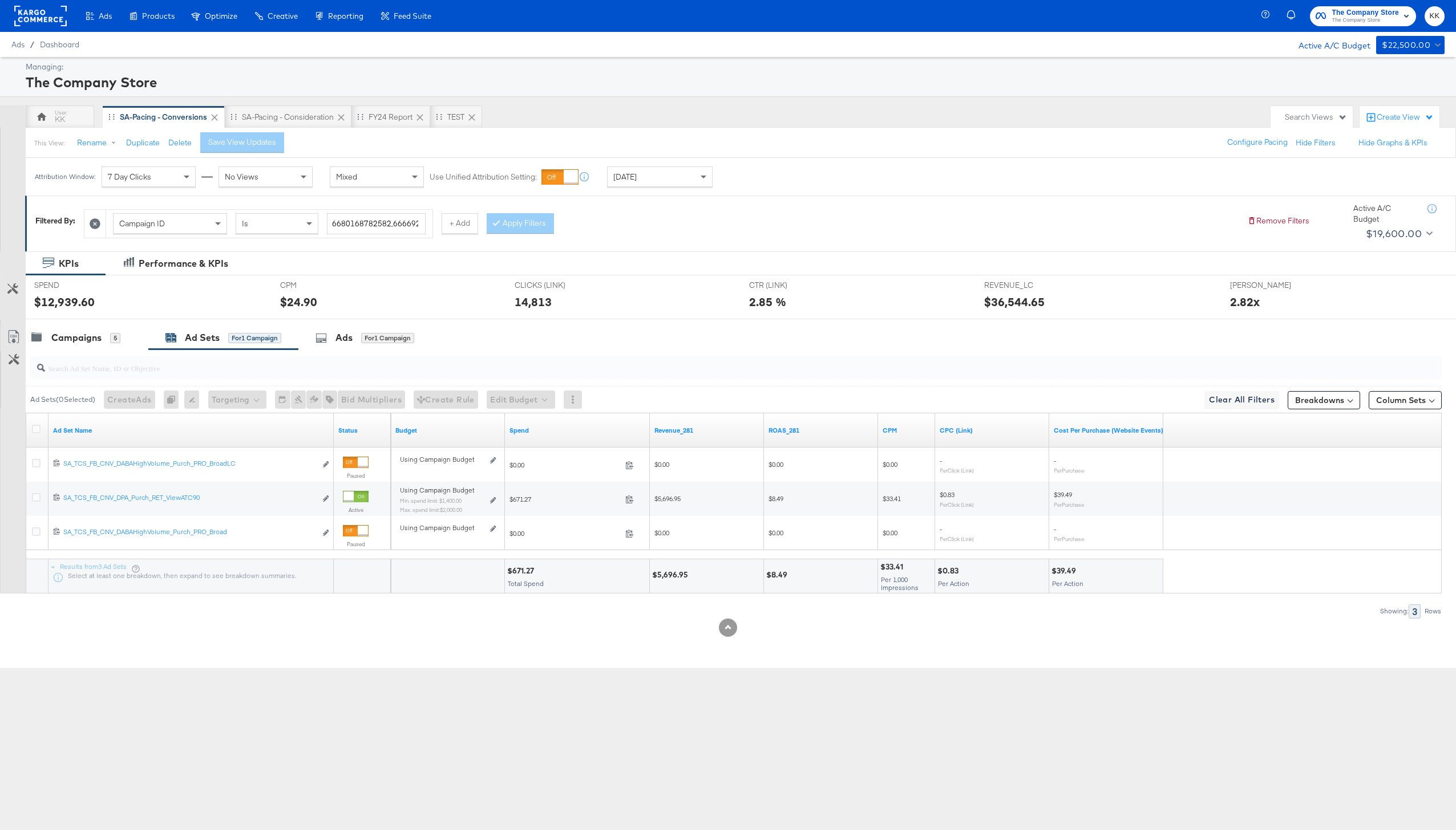
click at [290, 100] on div "Managing: The Company Store KK SA-Pacing - Conversions SA-Pacing - Consideratio…" at bounding box center [728, 363] width 1456 height 611
click at [290, 108] on div "SA-Pacing - Consideration" at bounding box center [288, 117] width 126 height 23
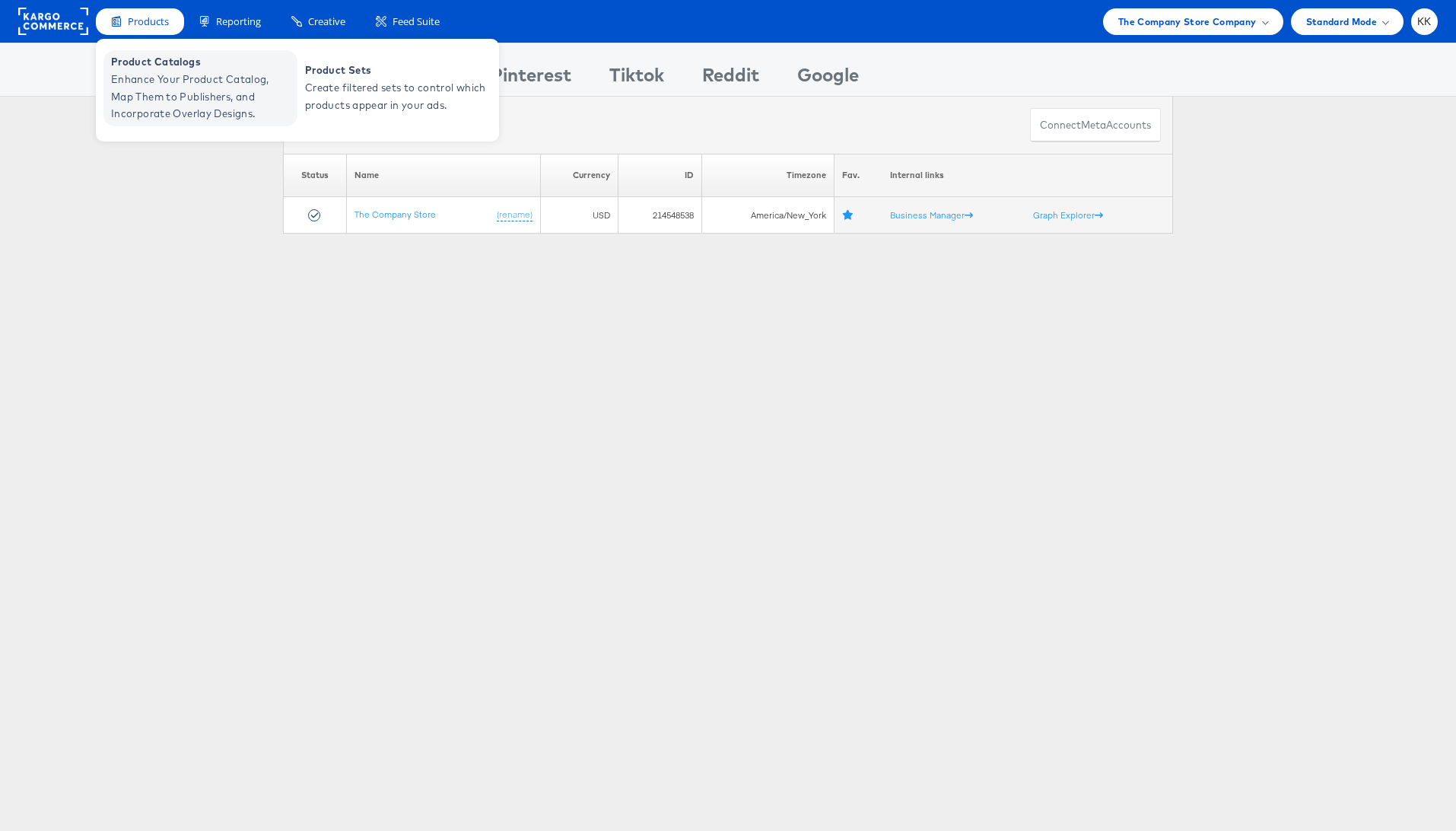
click at [146, 91] on span "Enhance Your Product Catalog, Map Them to Publishers, and Incorporate Overlay D…" at bounding box center [202, 96] width 183 height 52
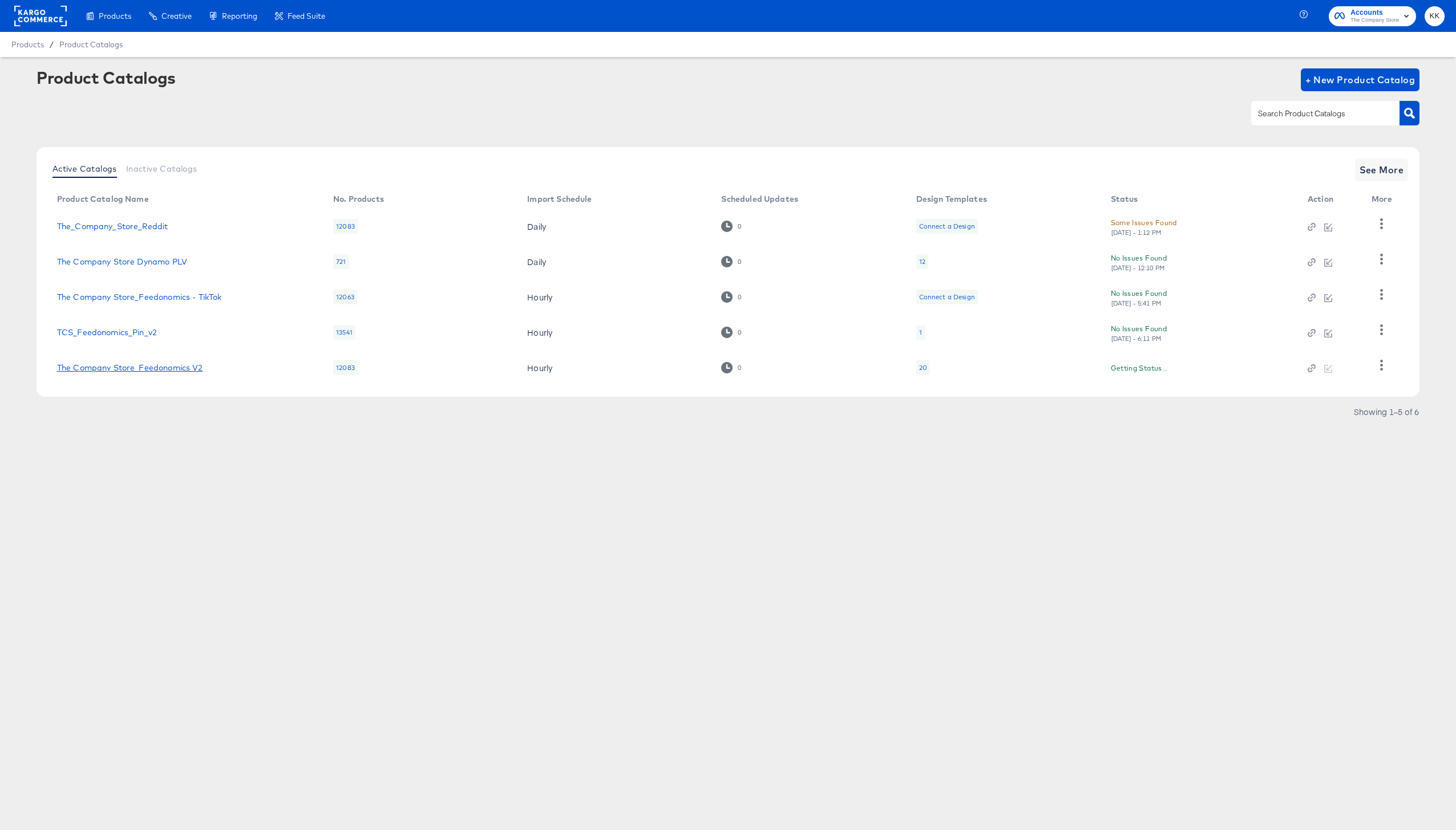
click at [153, 368] on link "The Company Store_Feedonomics V2" at bounding box center [130, 367] width 146 height 9
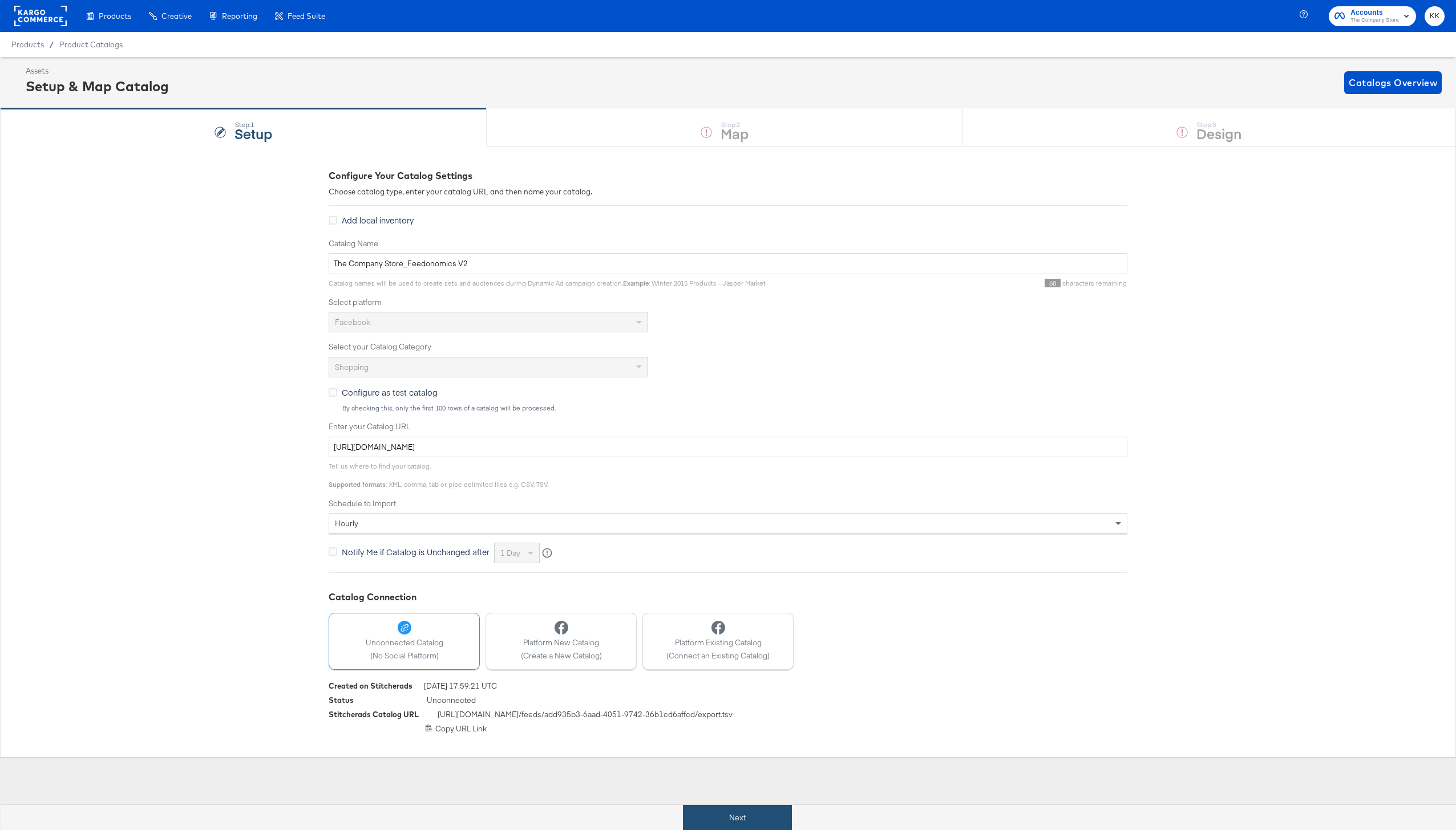
click at [730, 823] on button "Next" at bounding box center [737, 818] width 109 height 26
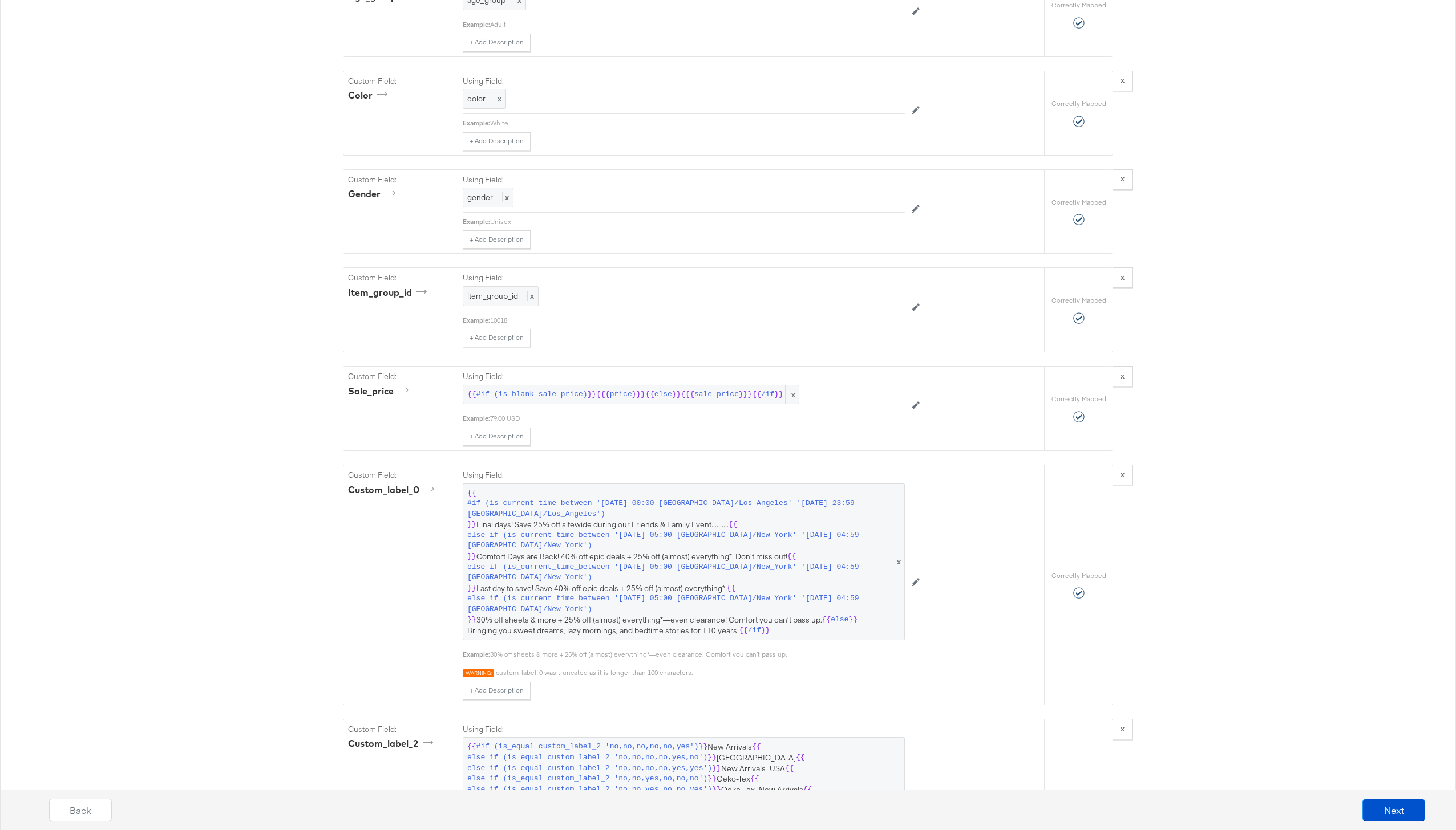
scroll to position [1822, 0]
